Goal: Navigation & Orientation: Understand site structure

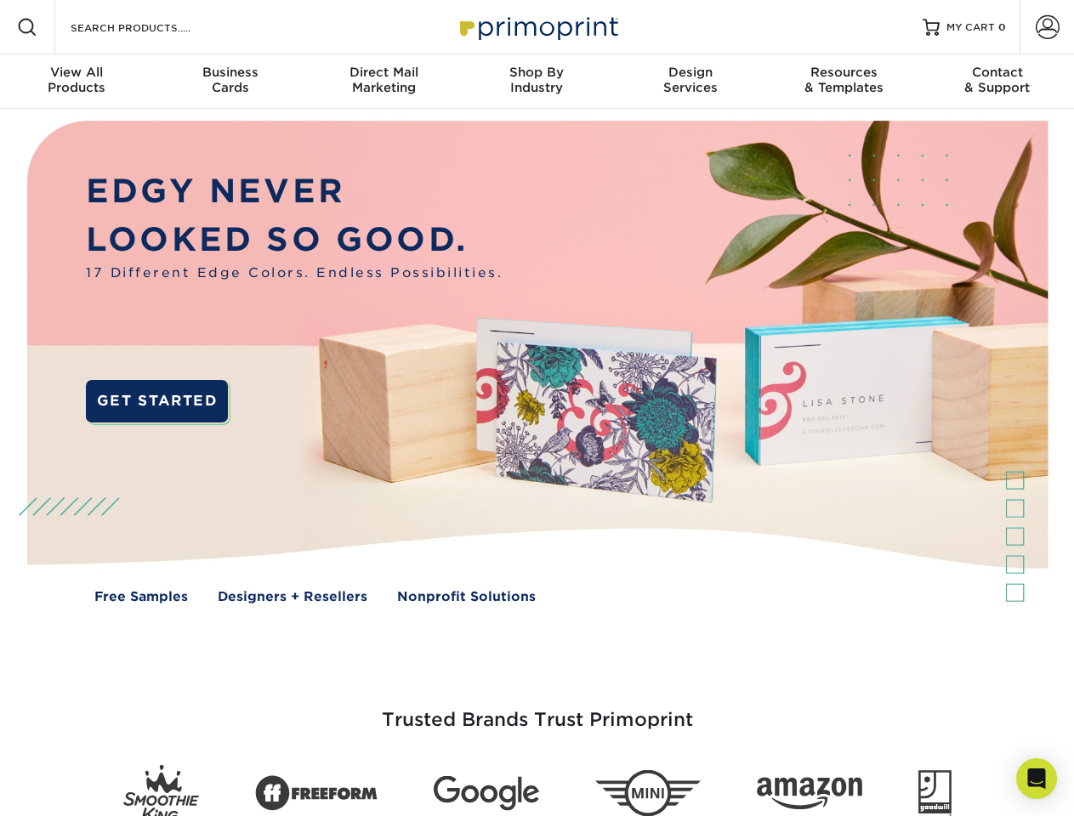
click at [537, 408] on img at bounding box center [536, 375] width 1063 height 532
click at [27, 27] on span at bounding box center [27, 27] width 20 height 20
click at [1047, 27] on span at bounding box center [1048, 27] width 24 height 24
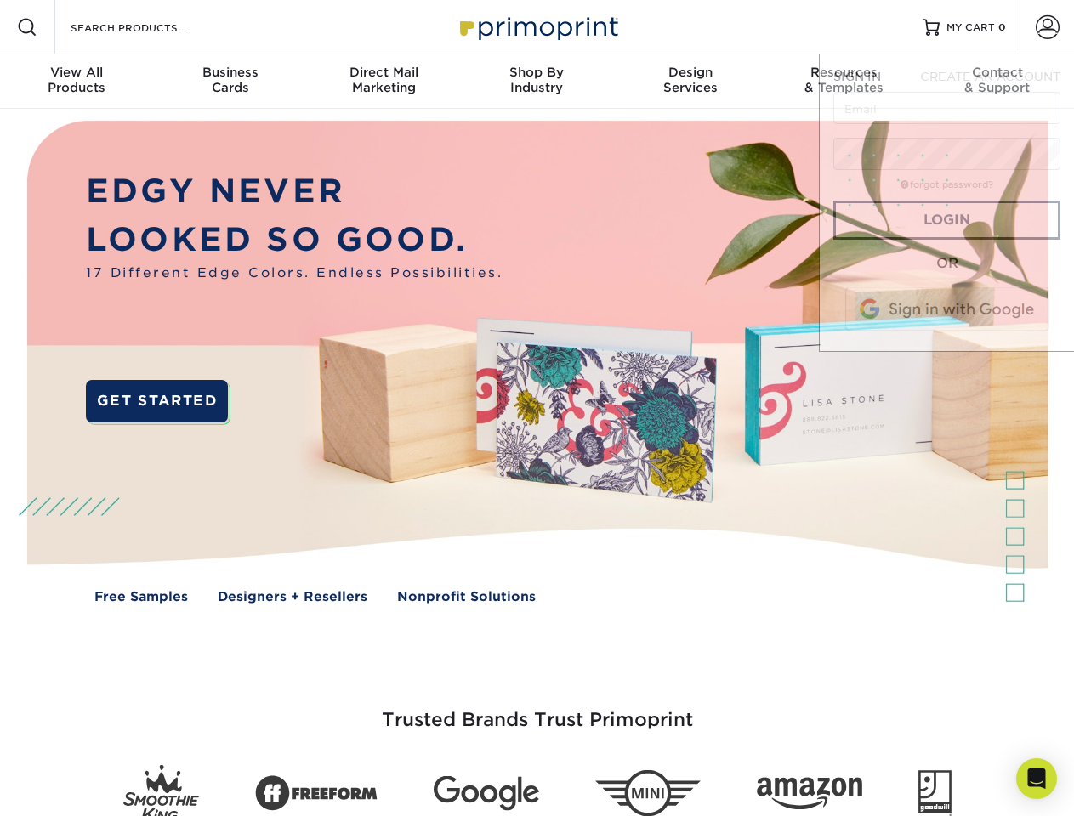
click at [77, 82] on div "View All Products" at bounding box center [76, 80] width 153 height 31
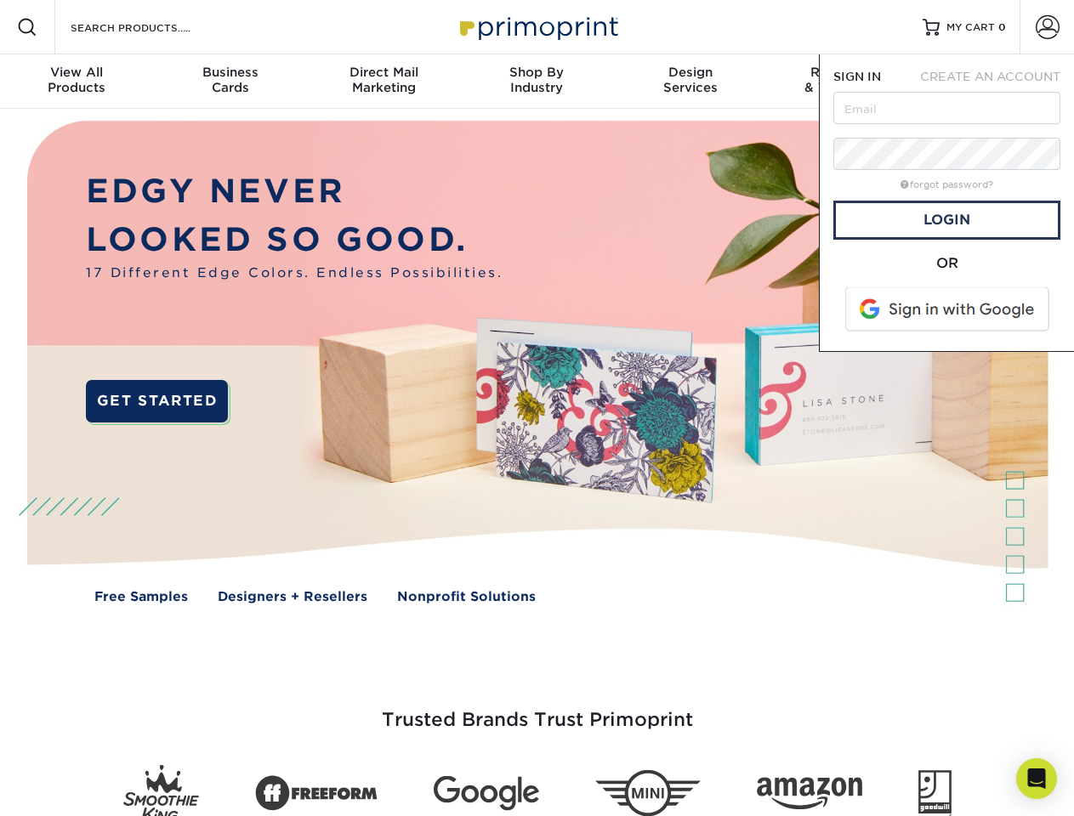
click at [230, 82] on div "Business Cards" at bounding box center [229, 80] width 153 height 31
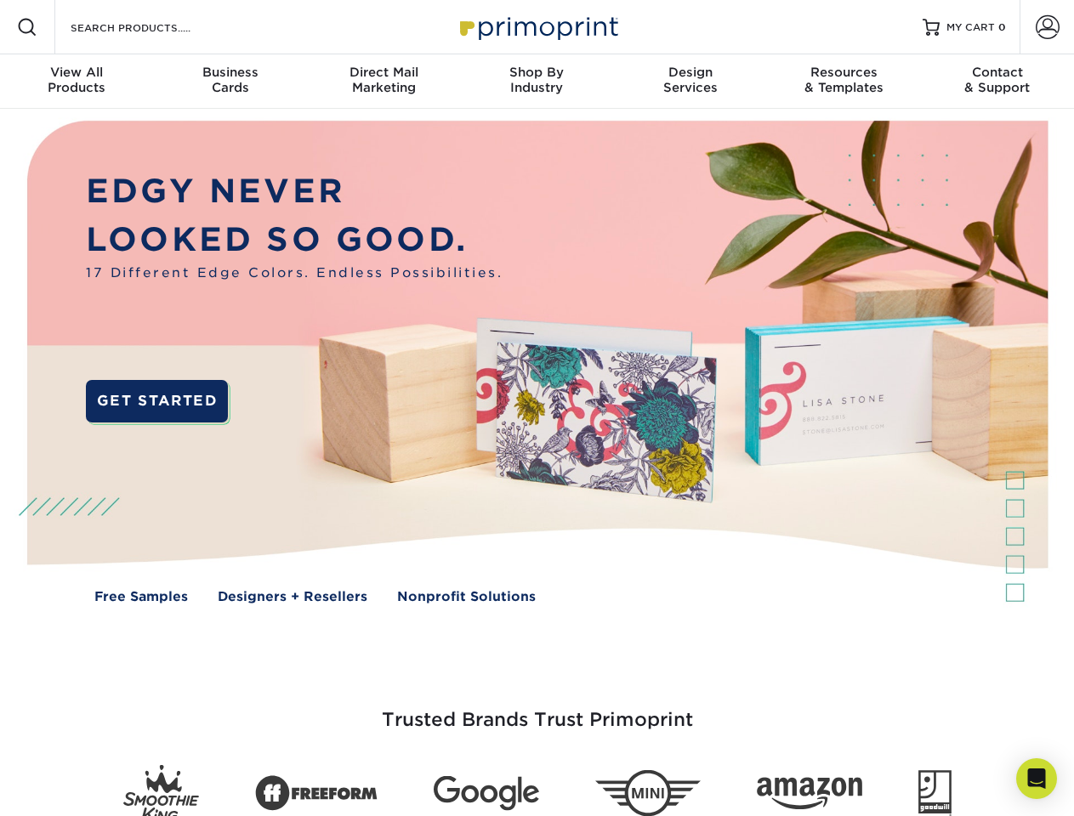
click at [384, 82] on div "Direct Mail Marketing" at bounding box center [383, 80] width 153 height 31
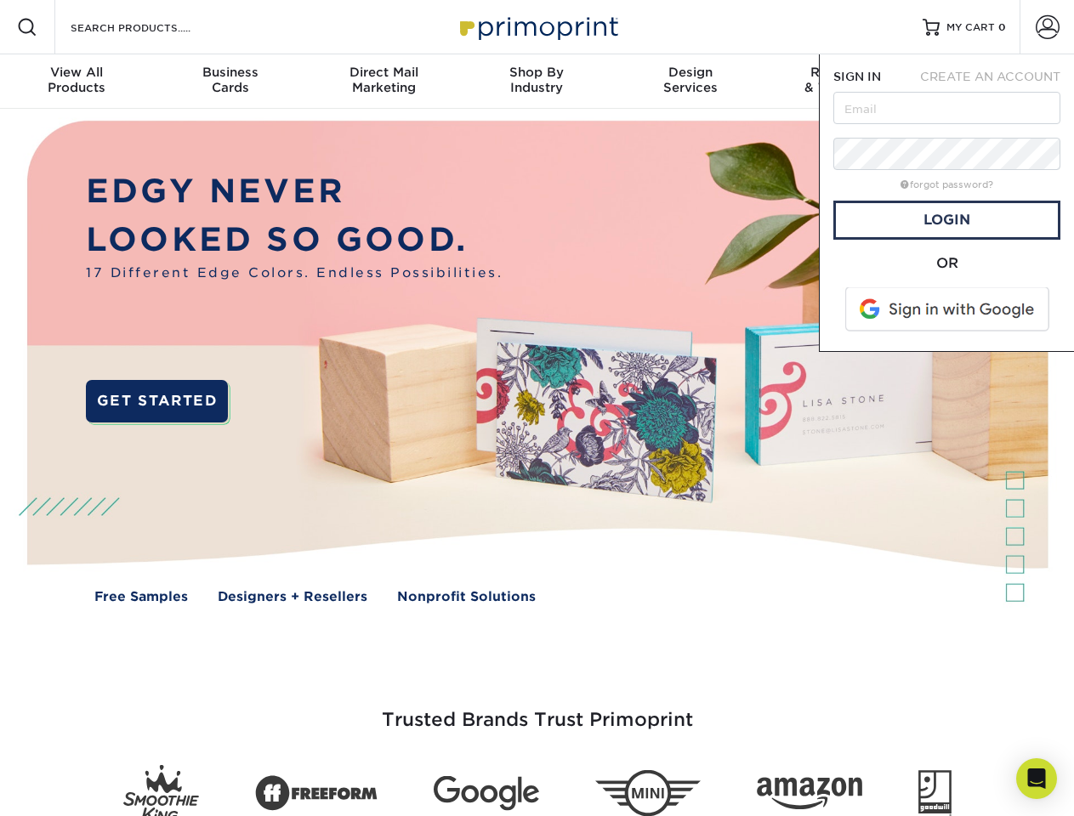
click at [537, 82] on div "Shop By Industry" at bounding box center [536, 80] width 153 height 31
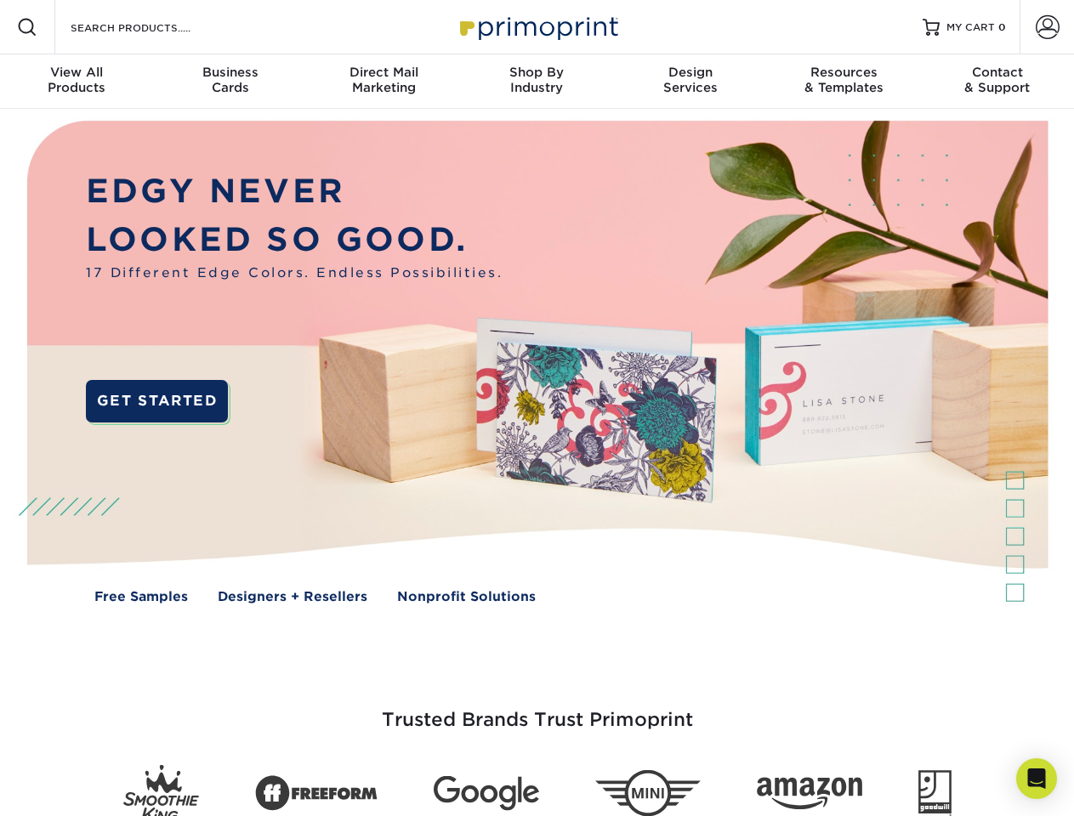
click at [691, 82] on div "Design Services" at bounding box center [690, 80] width 153 height 31
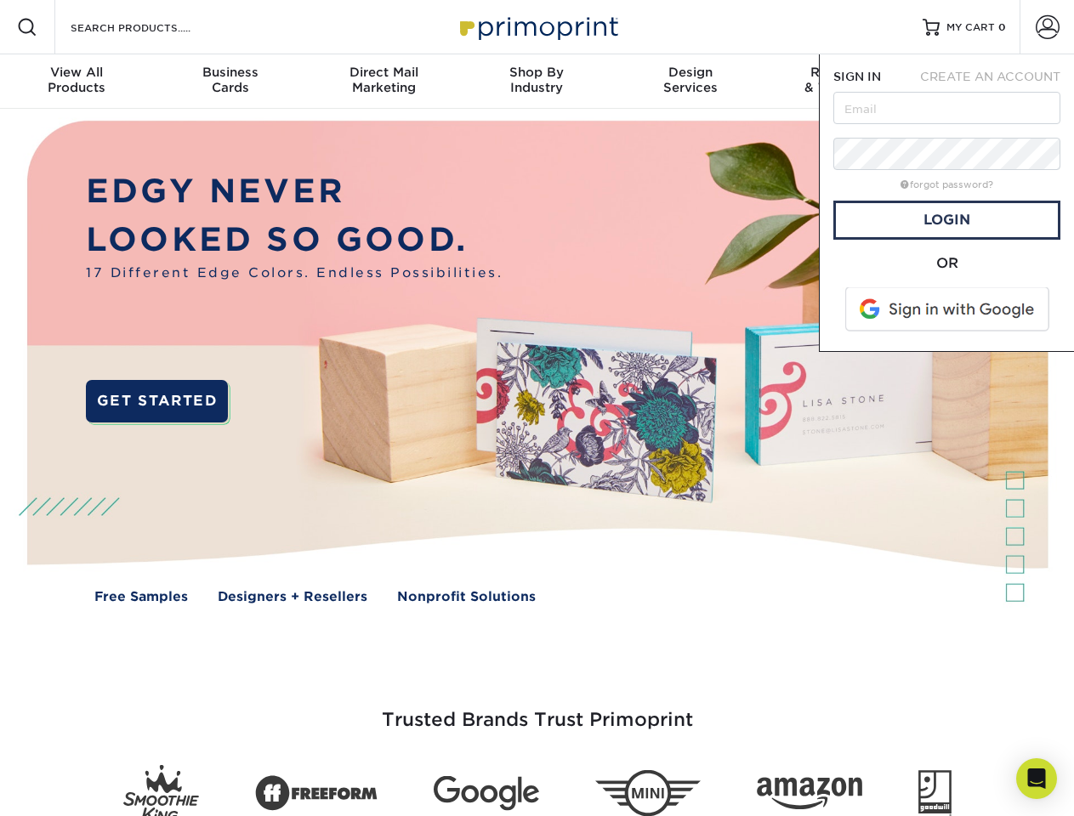
click at [844, 82] on span "SIGN IN" at bounding box center [857, 77] width 48 height 14
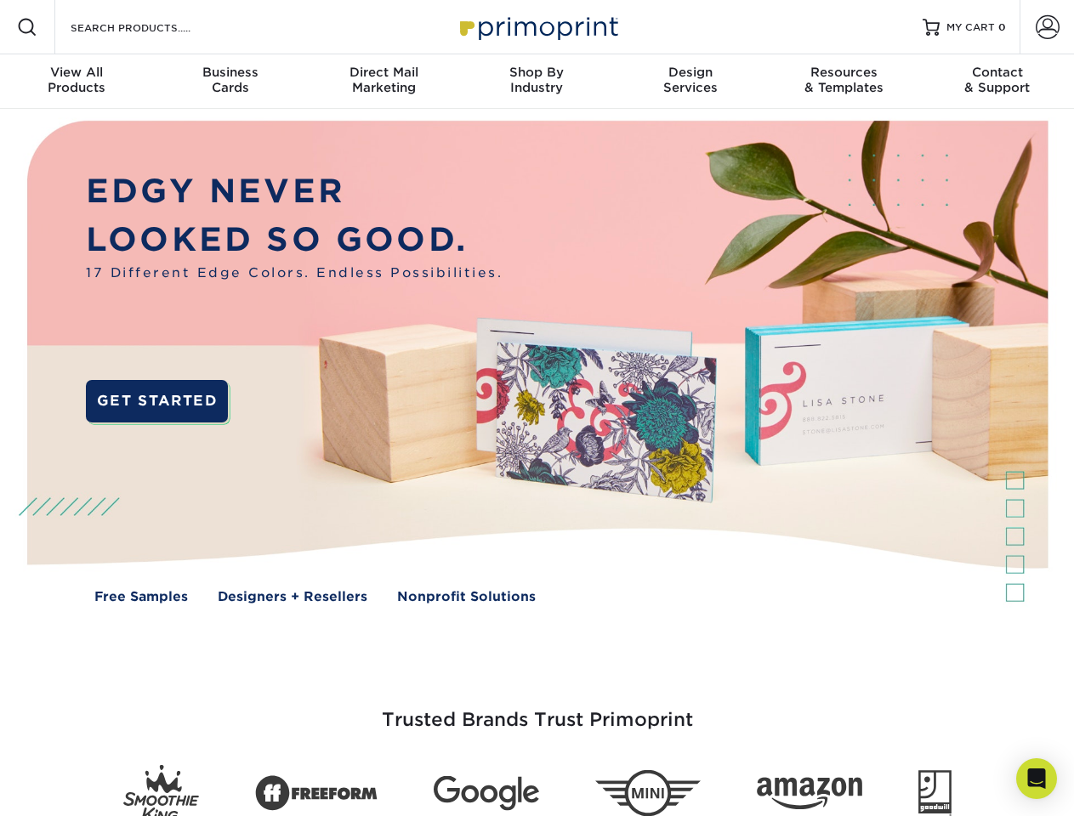
click at [998, 82] on div "Contact & Support" at bounding box center [997, 80] width 153 height 31
